Goal: Transaction & Acquisition: Purchase product/service

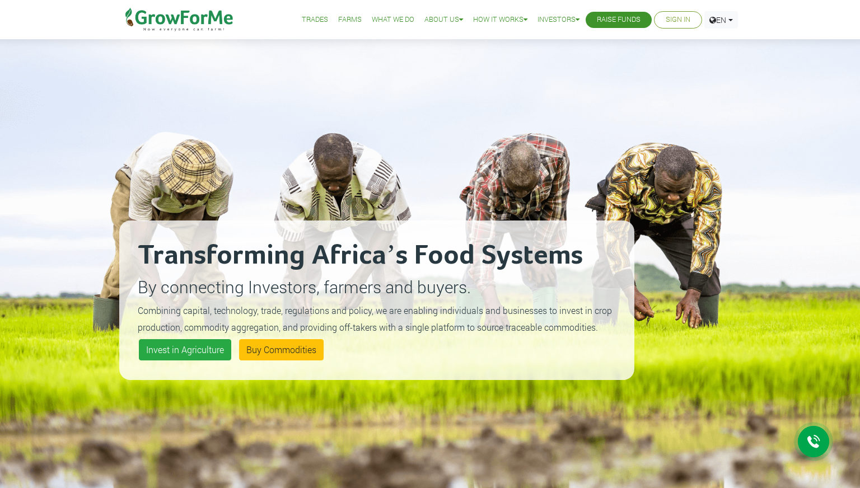
click at [304, 21] on link "Trades" at bounding box center [315, 20] width 26 height 12
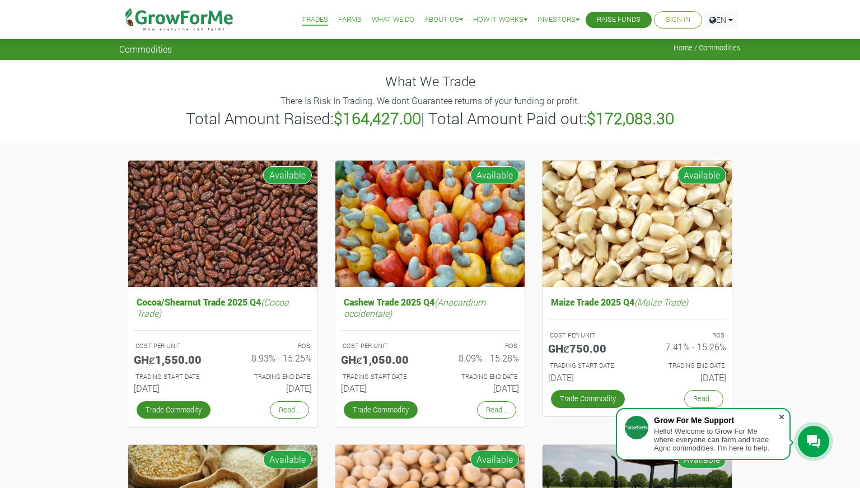
click at [782, 414] on span at bounding box center [781, 416] width 11 height 11
